Goal: Find specific page/section: Find specific page/section

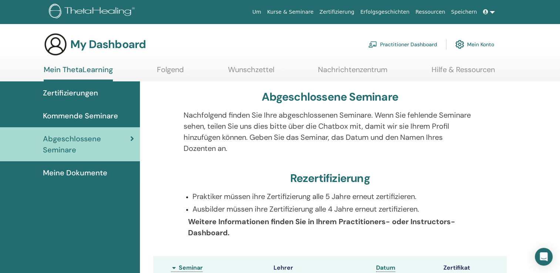
click at [77, 90] on span "Zertifizierungen" at bounding box center [70, 92] width 55 height 11
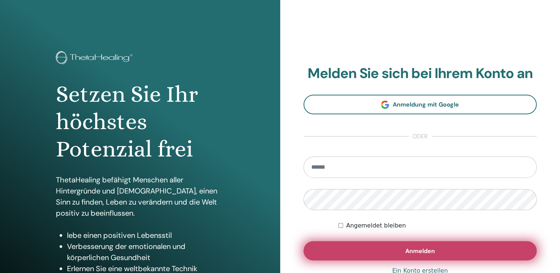
type input "**********"
click at [331, 253] on button "Anmelden" at bounding box center [421, 250] width 234 height 19
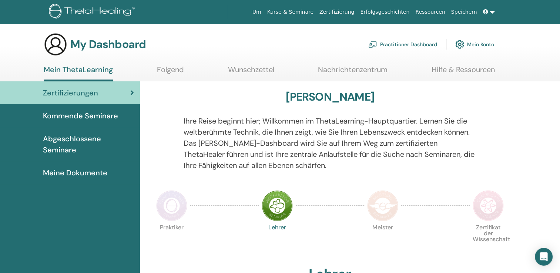
click at [77, 141] on span "Abgeschlossene Seminare" at bounding box center [88, 144] width 91 height 22
